Goal: Task Accomplishment & Management: Manage account settings

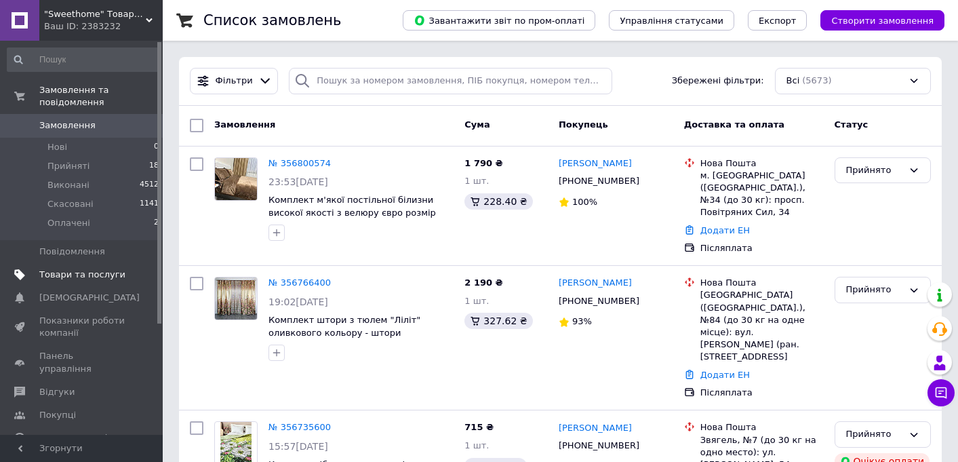
click at [98, 277] on span "Товари та послуги" at bounding box center [82, 275] width 86 height 12
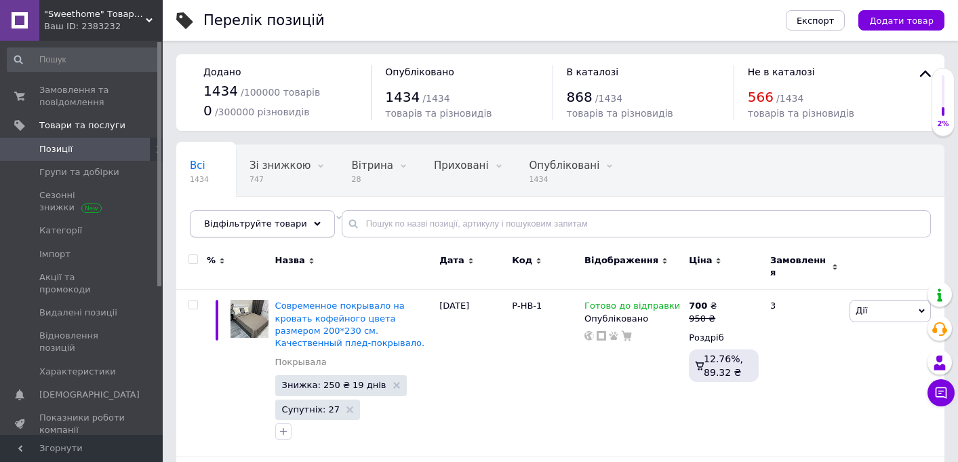
click at [294, 220] on span "Відфільтруйте товари" at bounding box center [255, 223] width 103 height 10
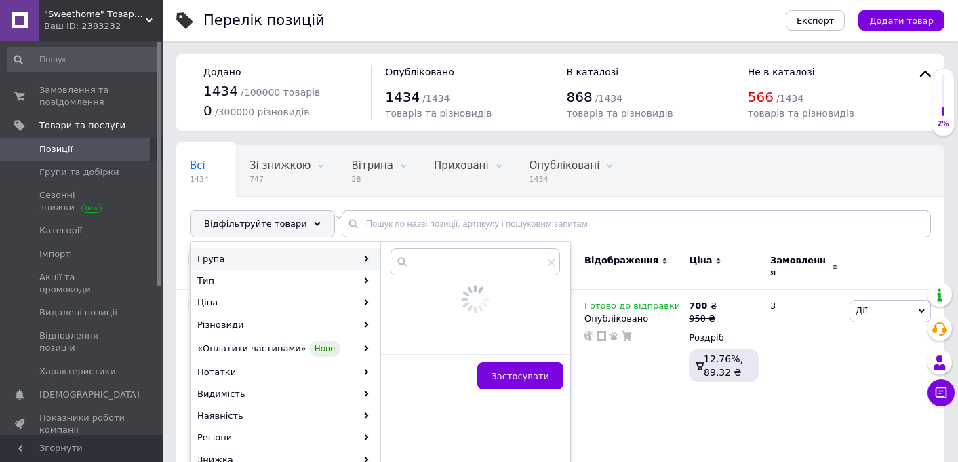
click at [307, 248] on div "Група" at bounding box center [285, 259] width 189 height 22
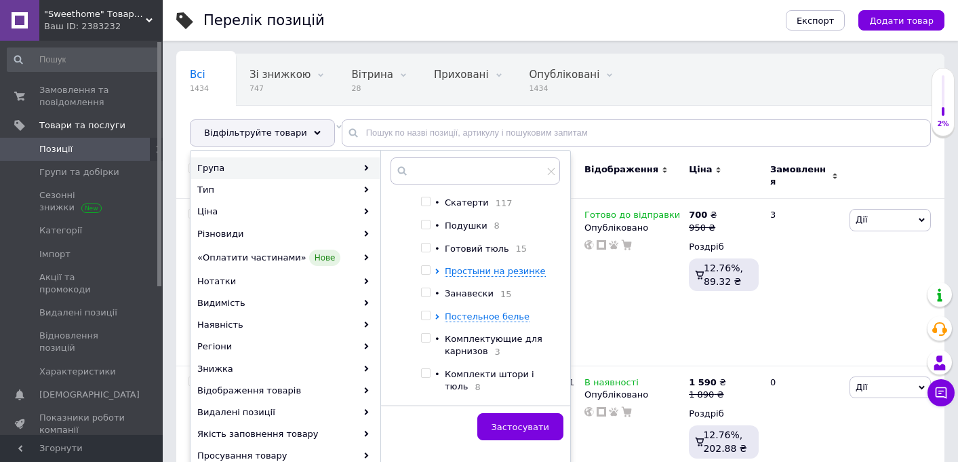
scroll to position [316, 0]
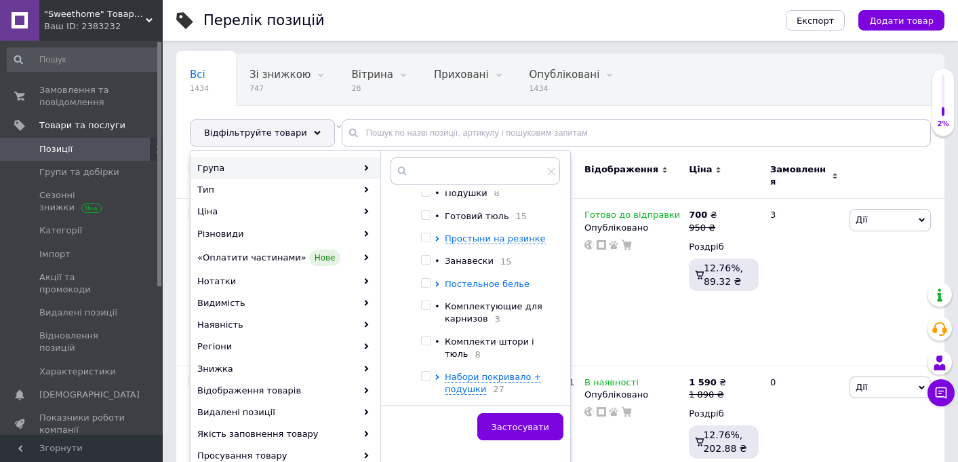
click at [469, 280] on span "Постельное белье" at bounding box center [487, 284] width 85 height 10
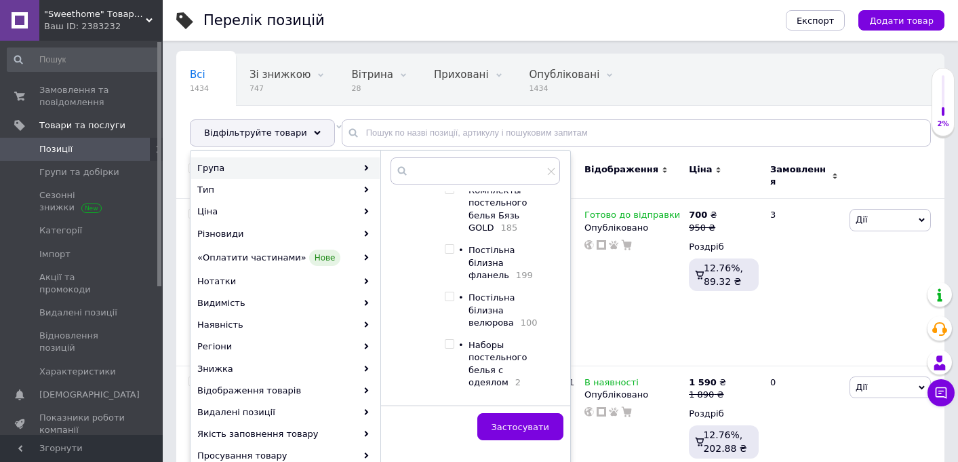
scroll to position [480, 0]
click at [448, 292] on input "checkbox" at bounding box center [449, 296] width 9 height 9
checkbox input "true"
click at [514, 430] on span "Застосувати" at bounding box center [521, 427] width 58 height 10
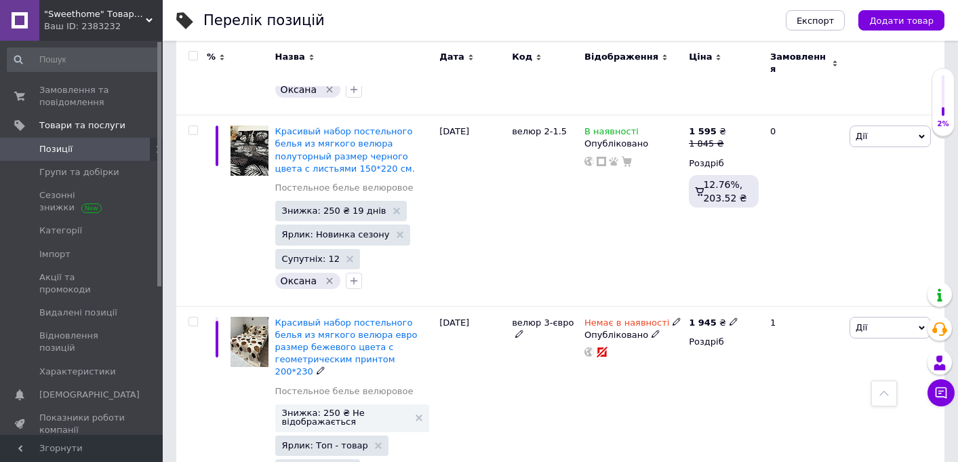
scroll to position [1594, 0]
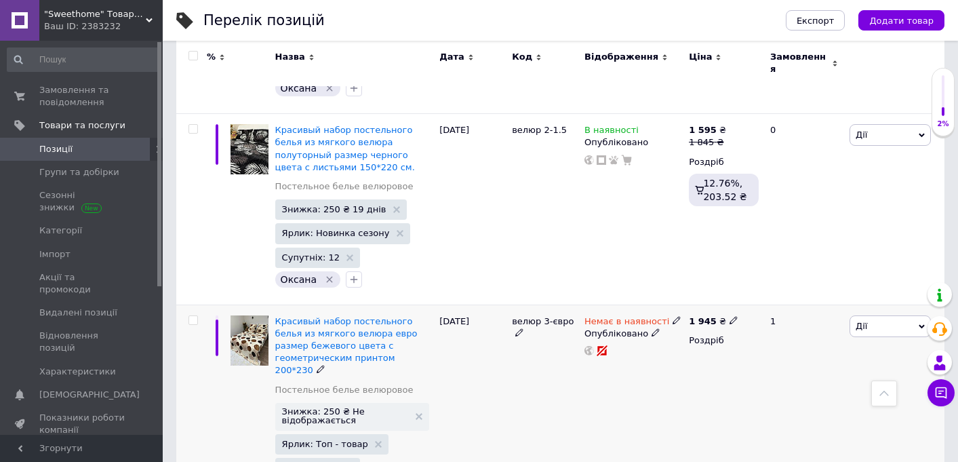
click at [673, 316] on icon at bounding box center [677, 320] width 8 height 8
click at [713, 321] on li "В наявності" at bounding box center [753, 330] width 129 height 19
click at [580, 366] on div "велюр 3-євро" at bounding box center [545, 410] width 73 height 211
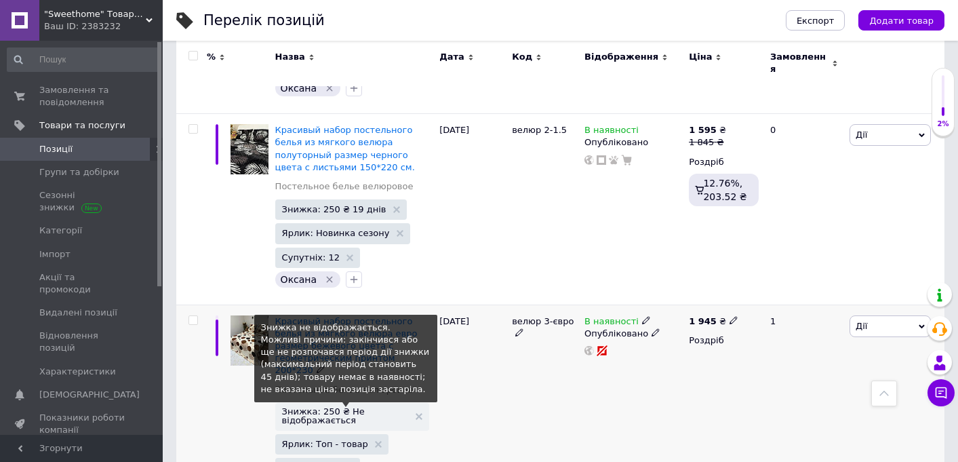
click at [363, 407] on span "Знижка: 250 ₴ Не відображається" at bounding box center [346, 416] width 128 height 18
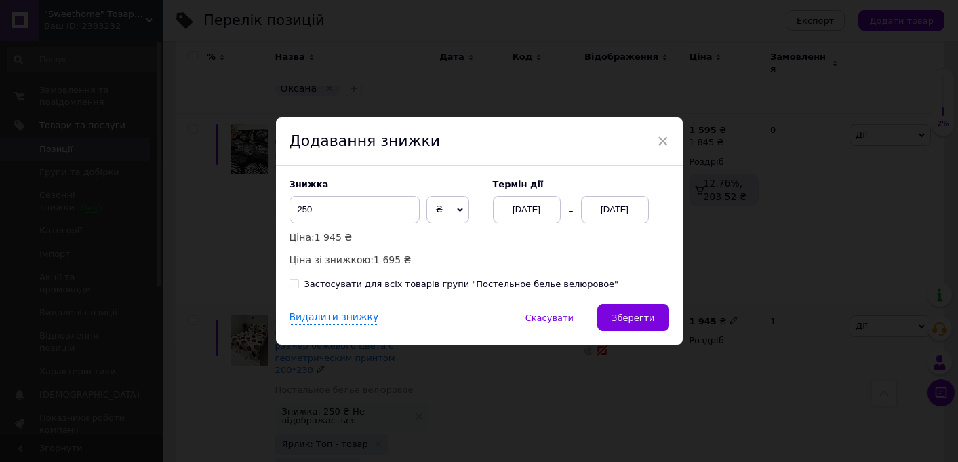
click at [612, 205] on div "[DATE]" at bounding box center [615, 209] width 68 height 27
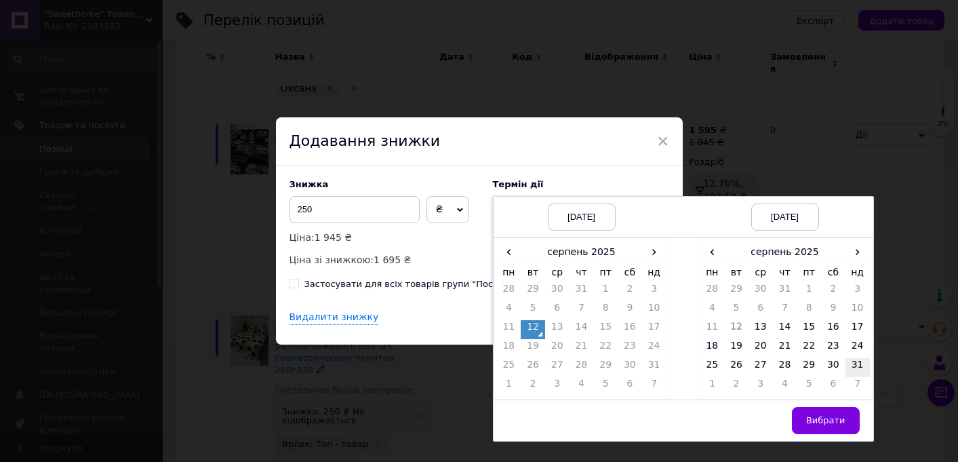
click at [861, 368] on td "31" at bounding box center [858, 367] width 24 height 19
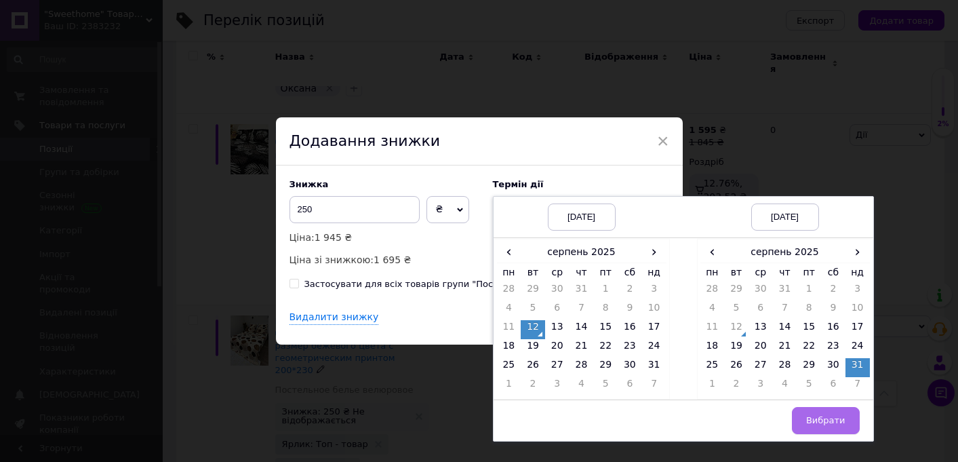
click at [798, 426] on button "Вибрати" at bounding box center [826, 420] width 68 height 27
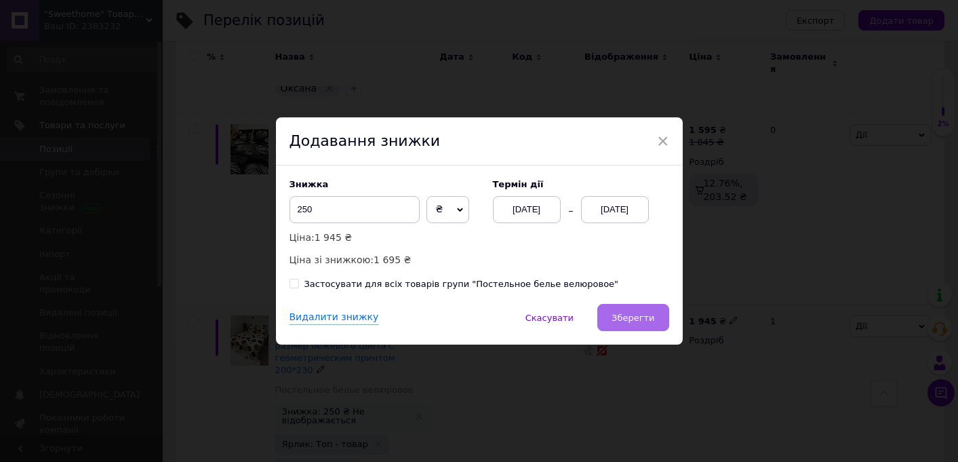
click at [629, 304] on button "Зберегти" at bounding box center [632, 317] width 71 height 27
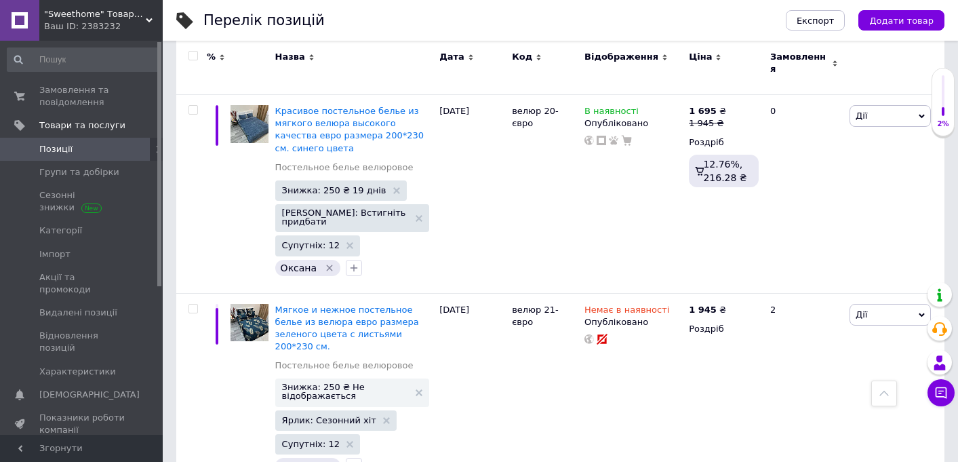
scroll to position [19315, 0]
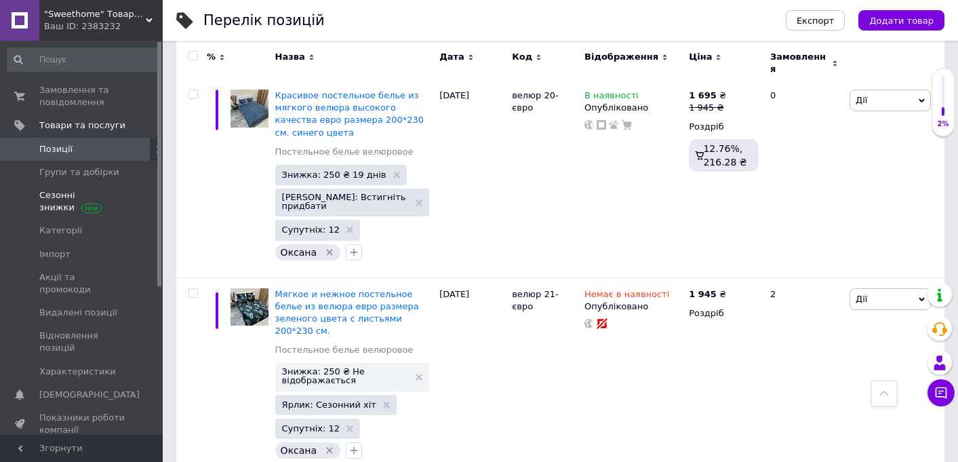
click at [84, 210] on span at bounding box center [91, 207] width 20 height 10
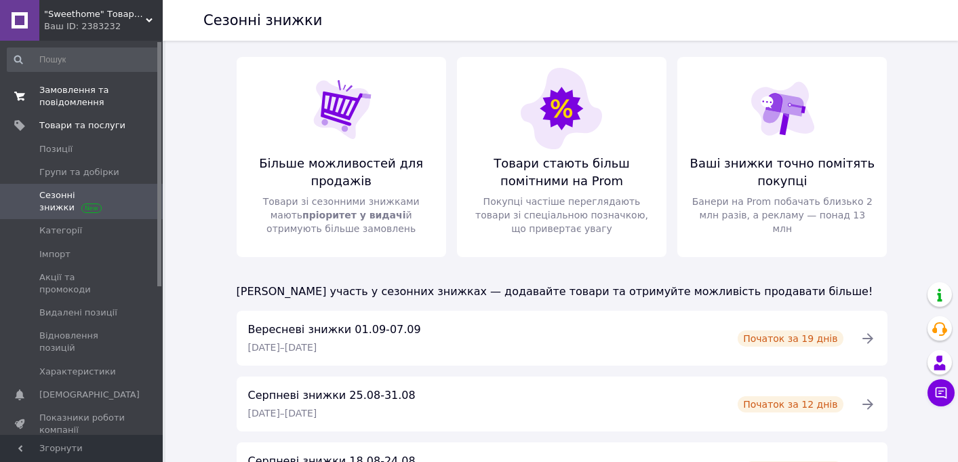
click at [99, 94] on span "Замовлення та повідомлення" at bounding box center [82, 96] width 86 height 24
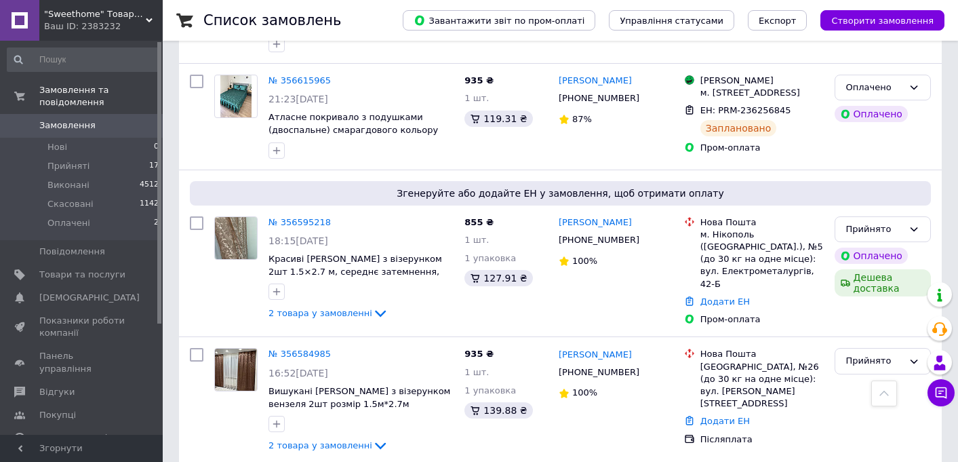
scroll to position [694, 0]
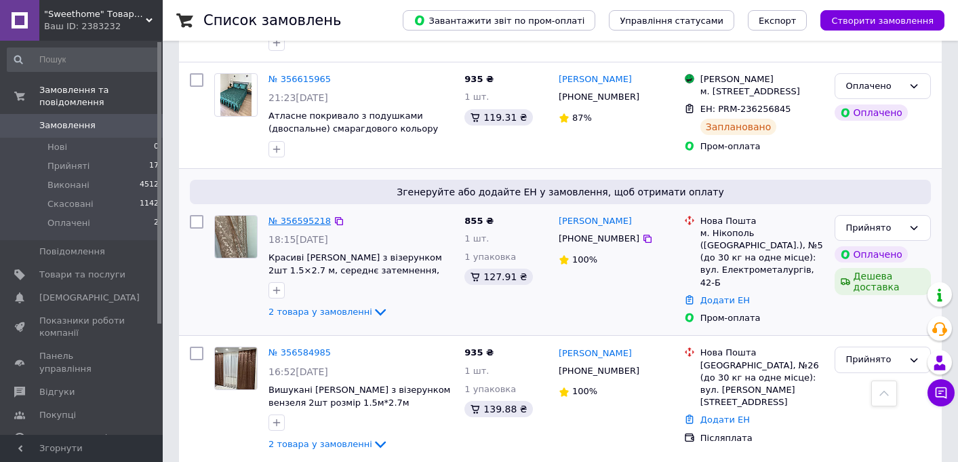
click at [316, 216] on link "№ 356595218" at bounding box center [300, 221] width 62 height 10
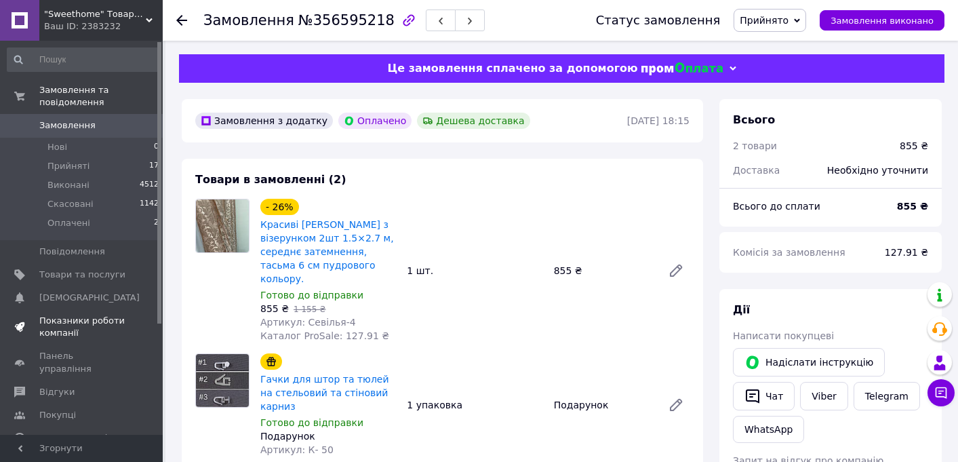
click at [85, 331] on span "Показники роботи компанії" at bounding box center [82, 327] width 86 height 24
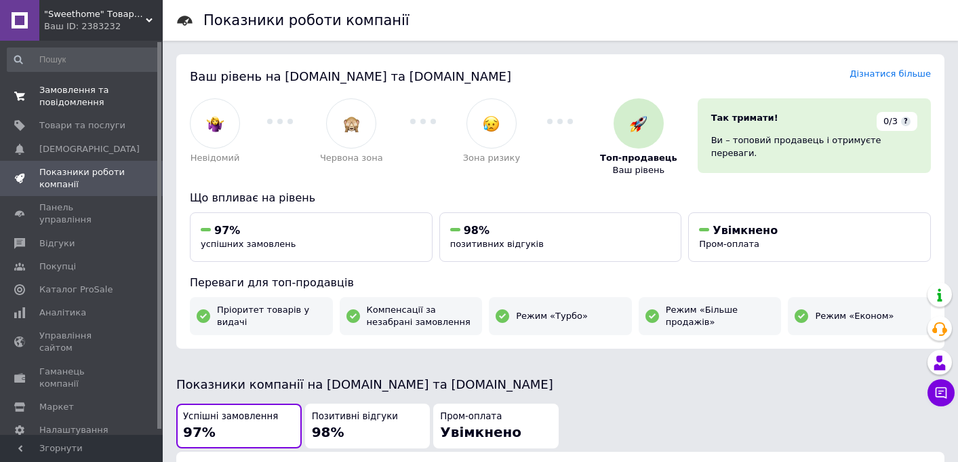
click at [96, 102] on span "Замовлення та повідомлення" at bounding box center [82, 96] width 86 height 24
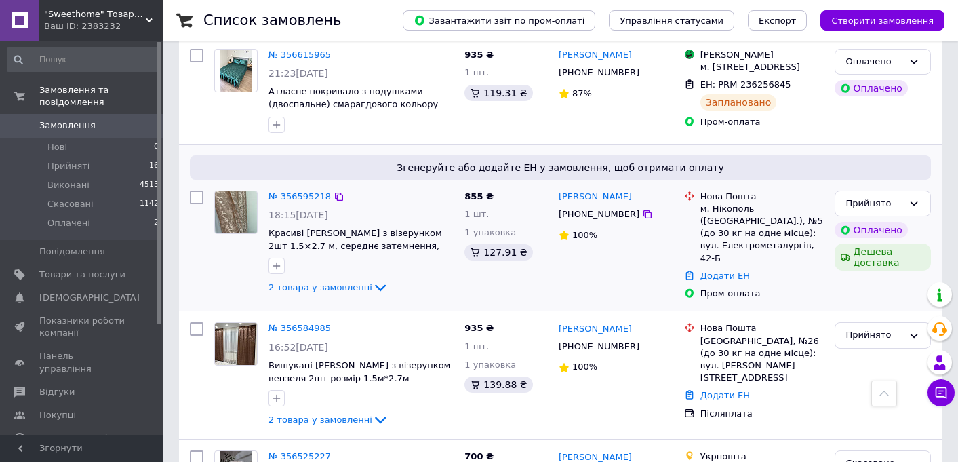
scroll to position [721, 0]
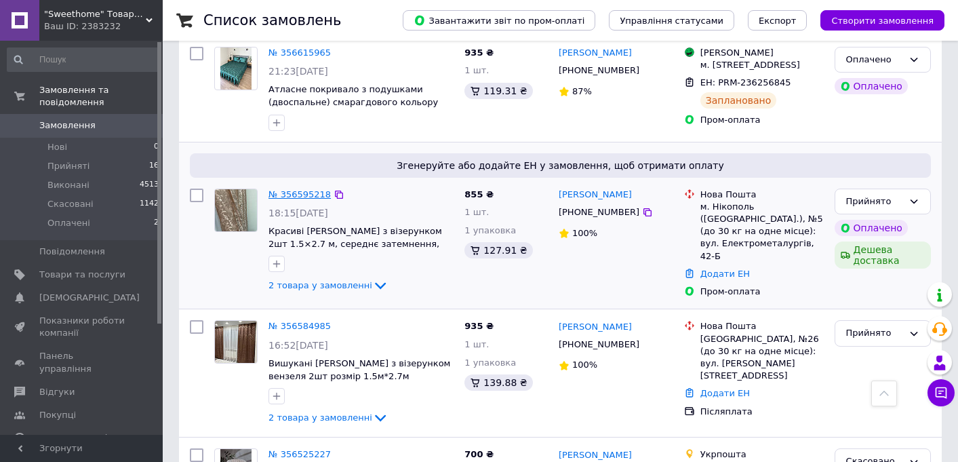
click at [298, 189] on link "№ 356595218" at bounding box center [300, 194] width 62 height 10
